Goal: Navigation & Orientation: Find specific page/section

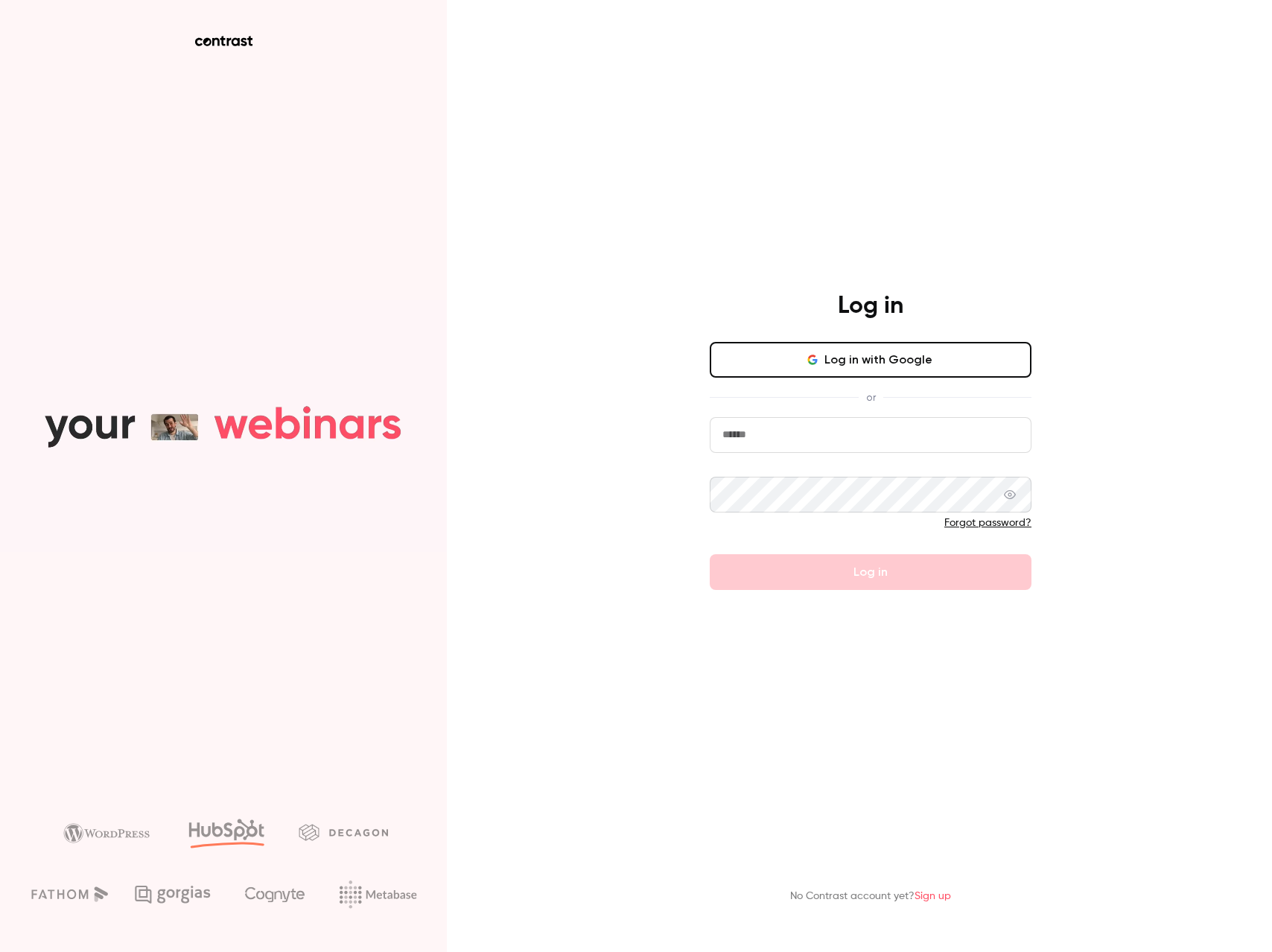
click at [841, 364] on button "Log in with Google" at bounding box center [870, 360] width 322 height 36
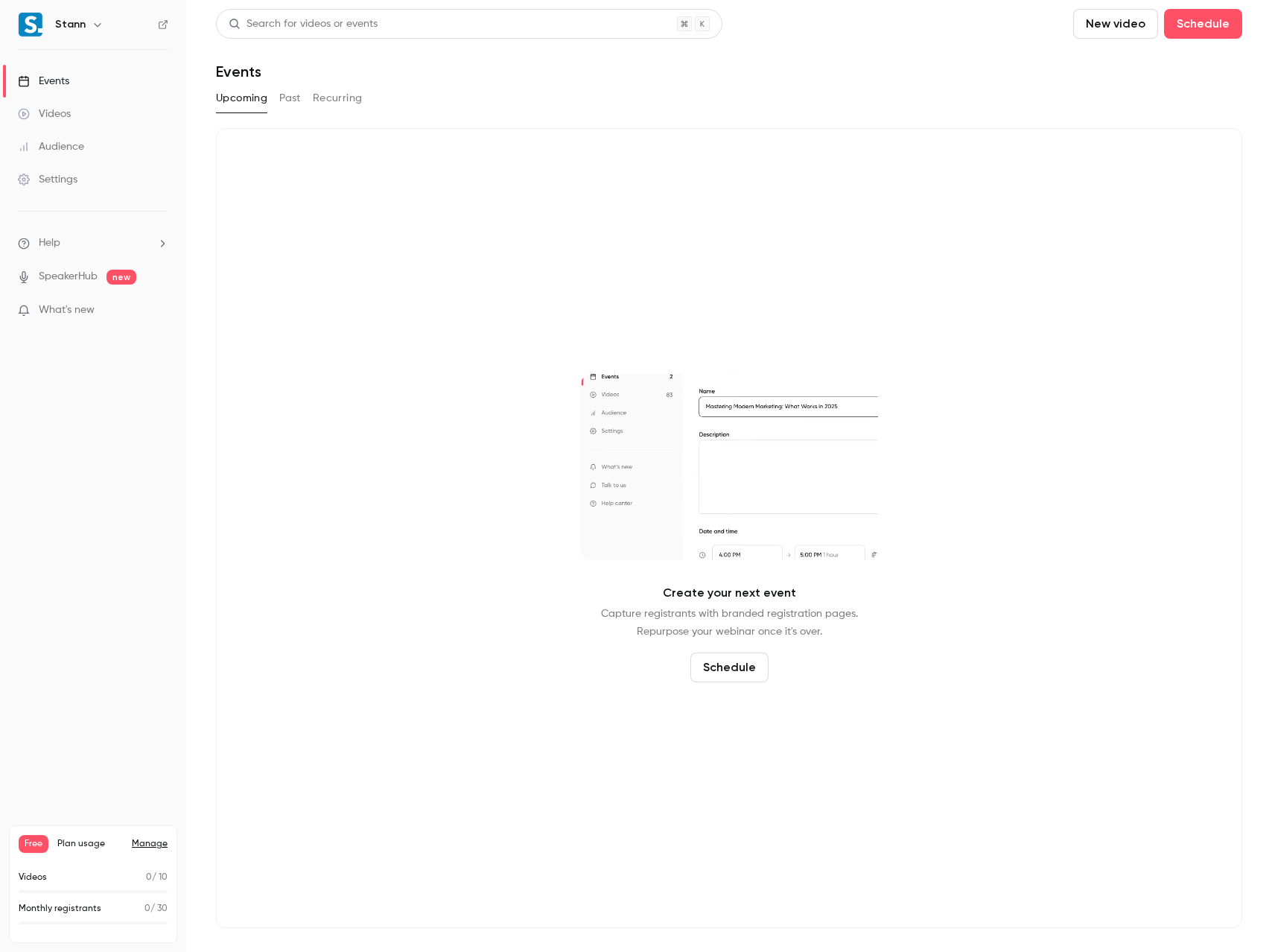
click at [59, 110] on div "Videos" at bounding box center [44, 114] width 53 height 15
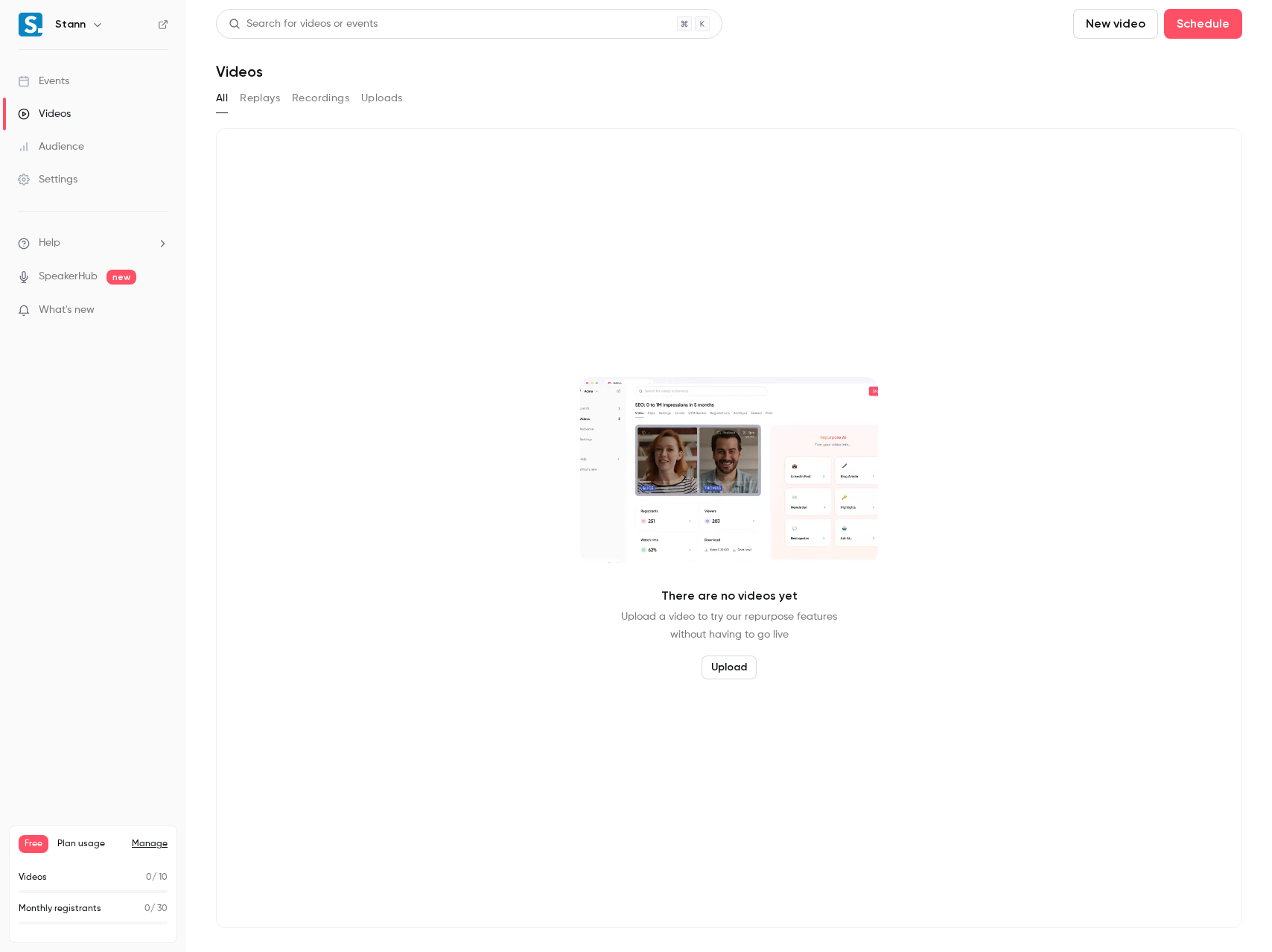
click at [64, 83] on div "Events" at bounding box center [43, 82] width 52 height 15
